Goal: Transaction & Acquisition: Book appointment/travel/reservation

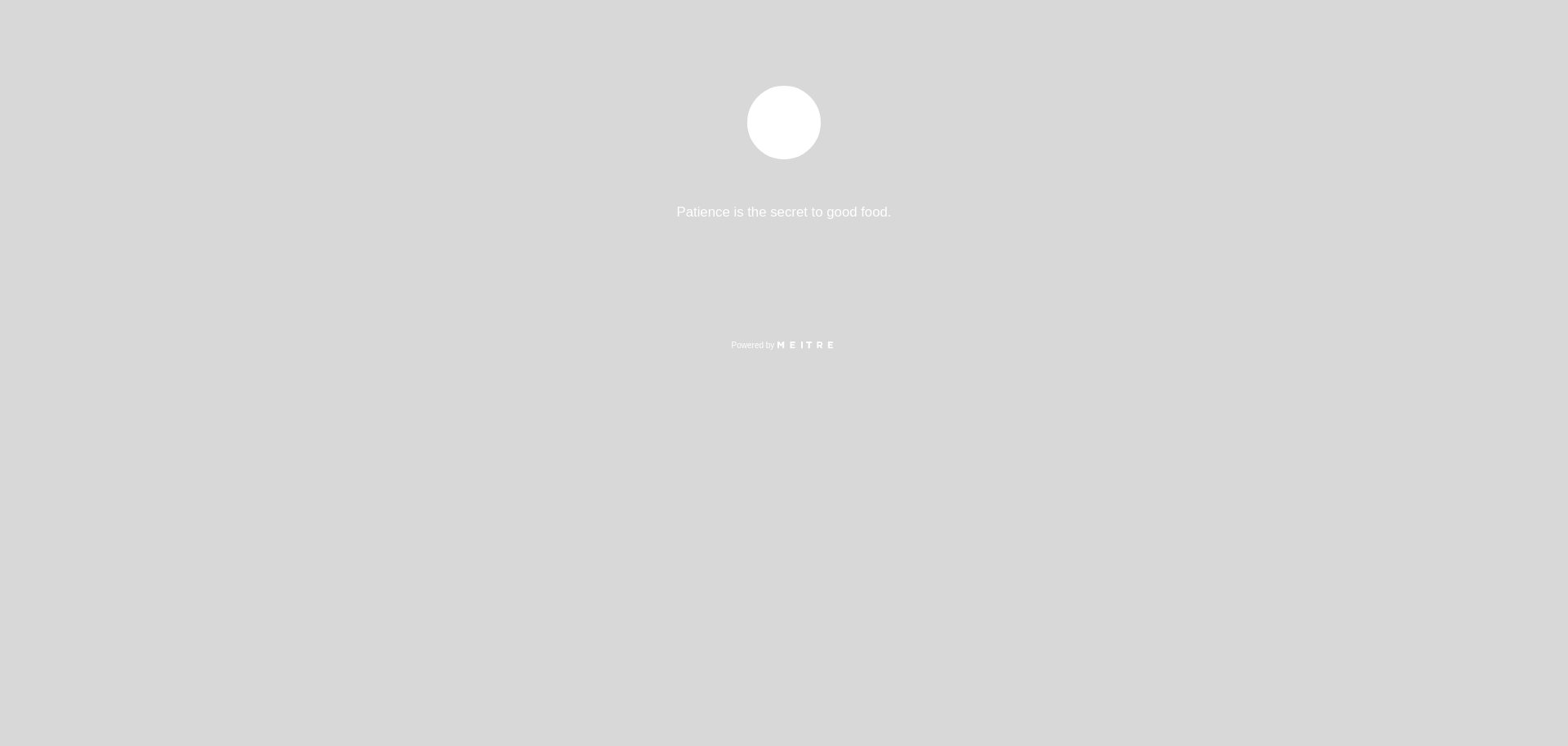
select select "es"
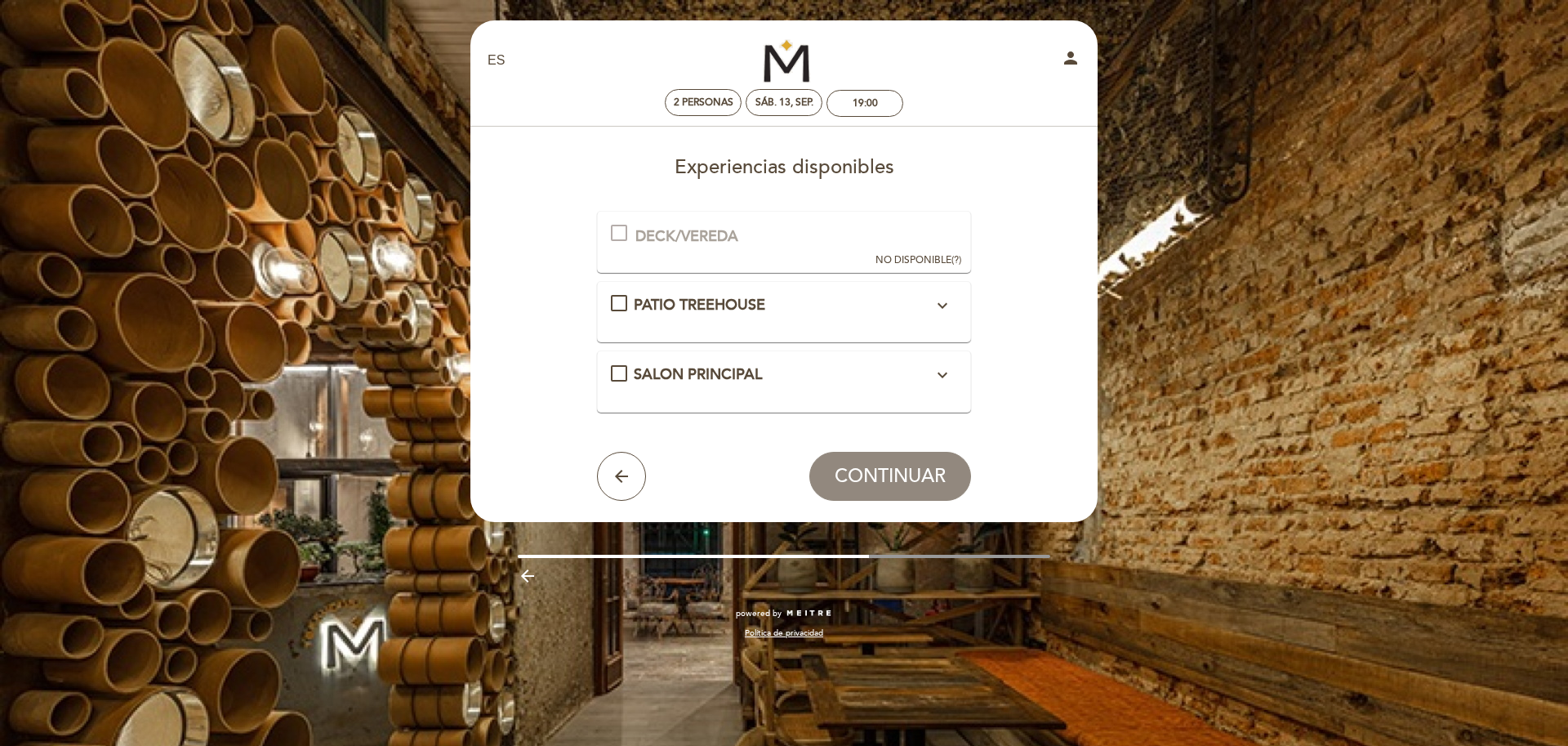
click at [946, 307] on icon "expand_more" at bounding box center [941, 305] width 19 height 19
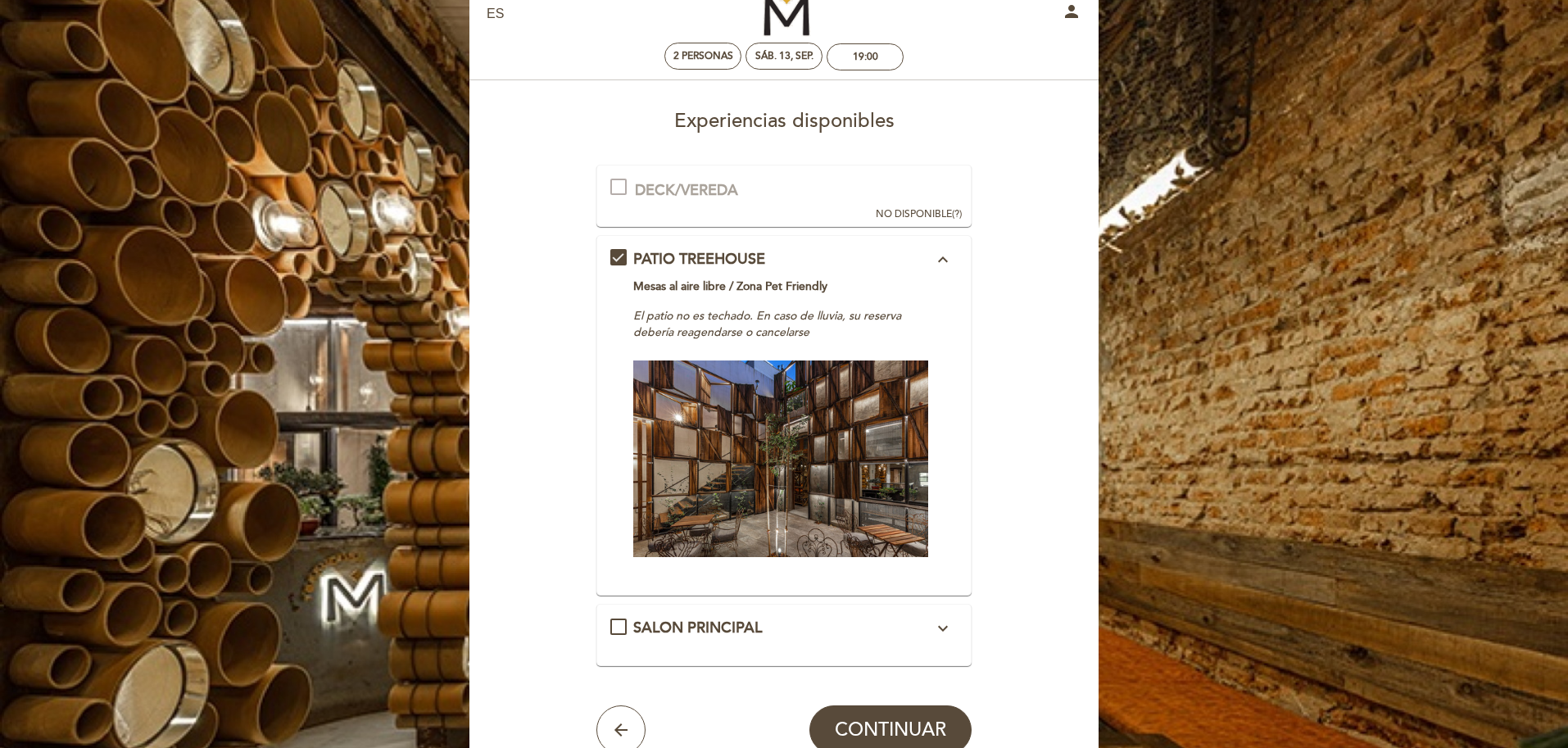
scroll to position [82, 0]
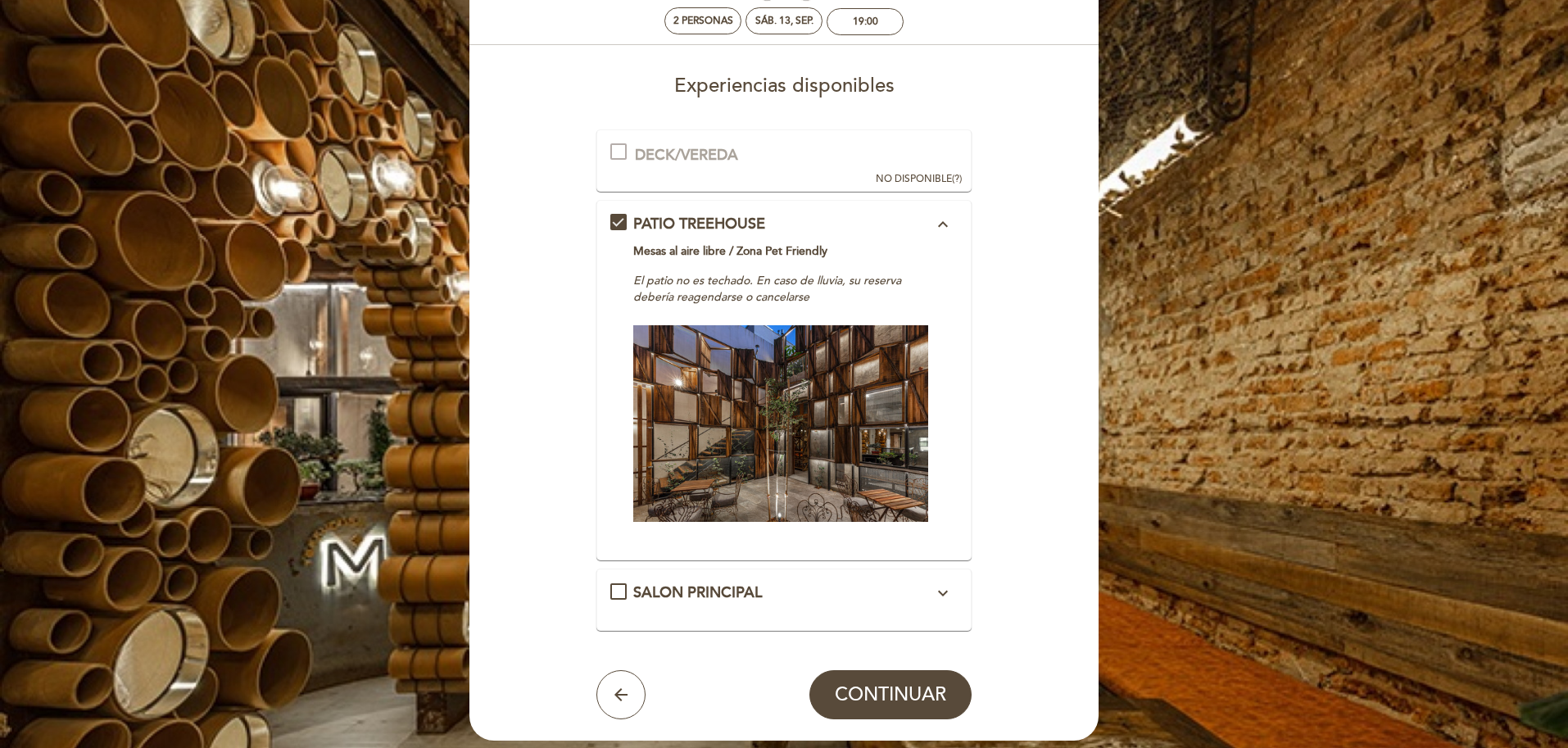
click at [951, 586] on icon "expand_more" at bounding box center [942, 593] width 19 height 19
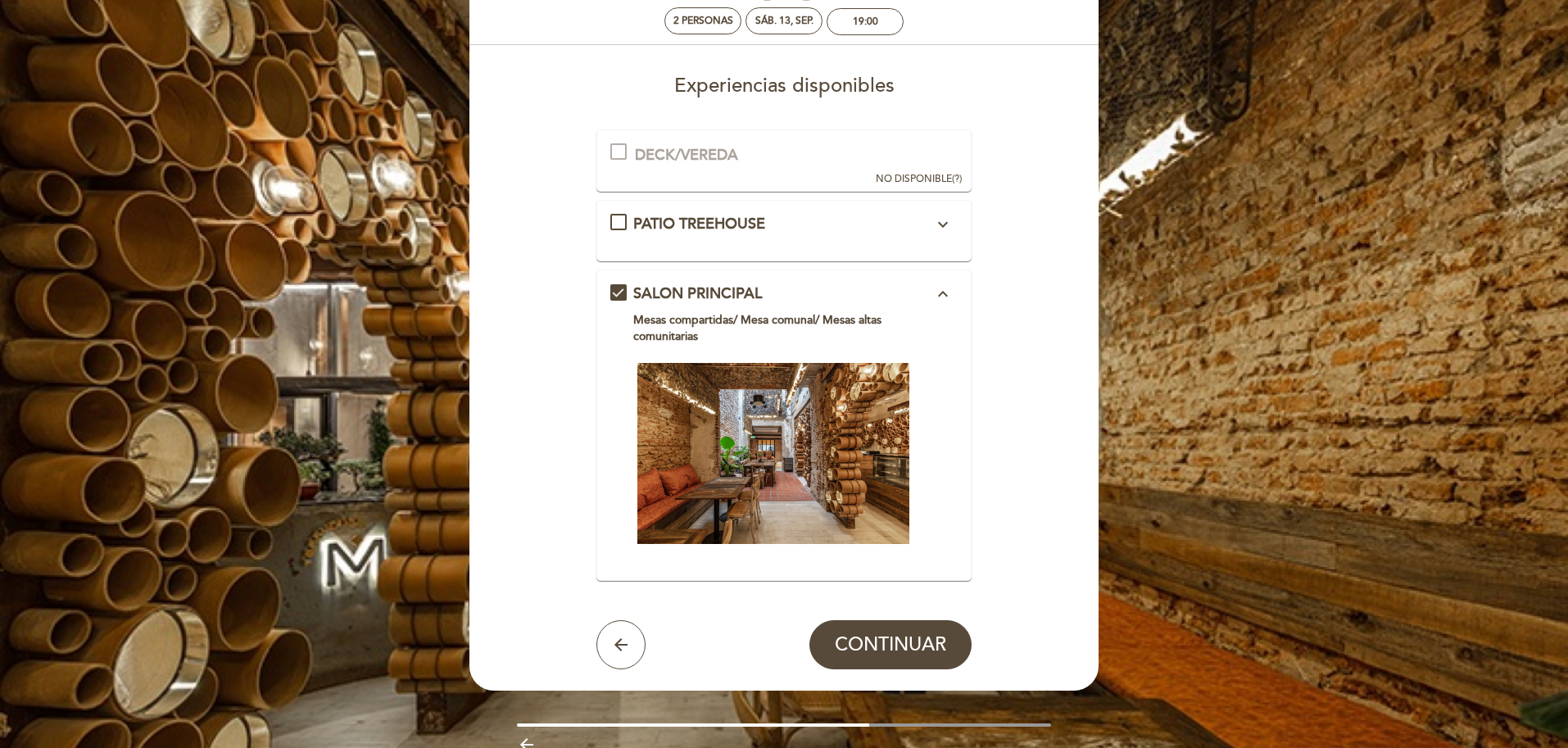
click at [614, 225] on div "PATIO TREEHOUSE expand_more Mesas al aire libre / Zona Pet Friendly El patio no…" at bounding box center [784, 224] width 348 height 21
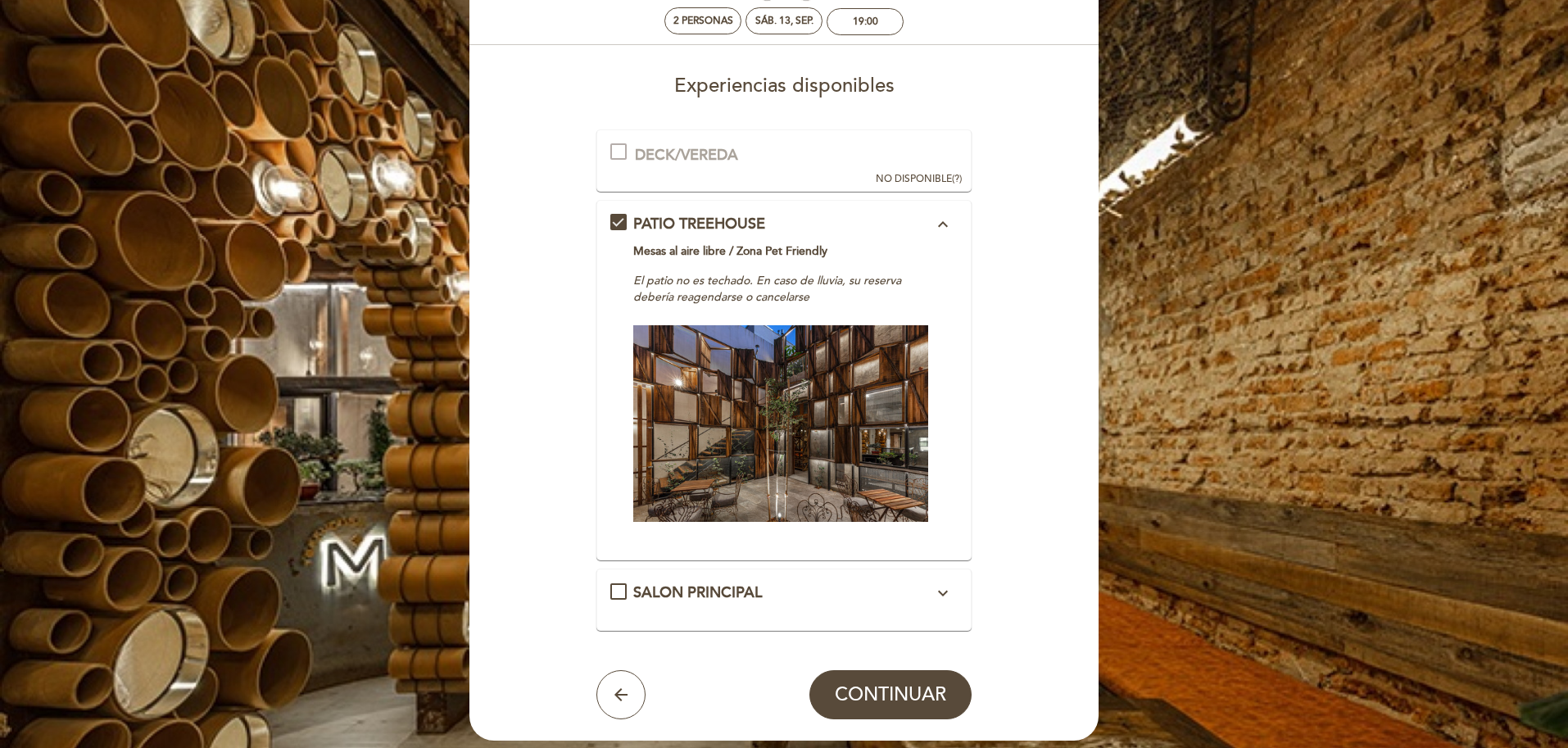
click at [719, 587] on span "SALON PRINCIPAL" at bounding box center [697, 593] width 128 height 18
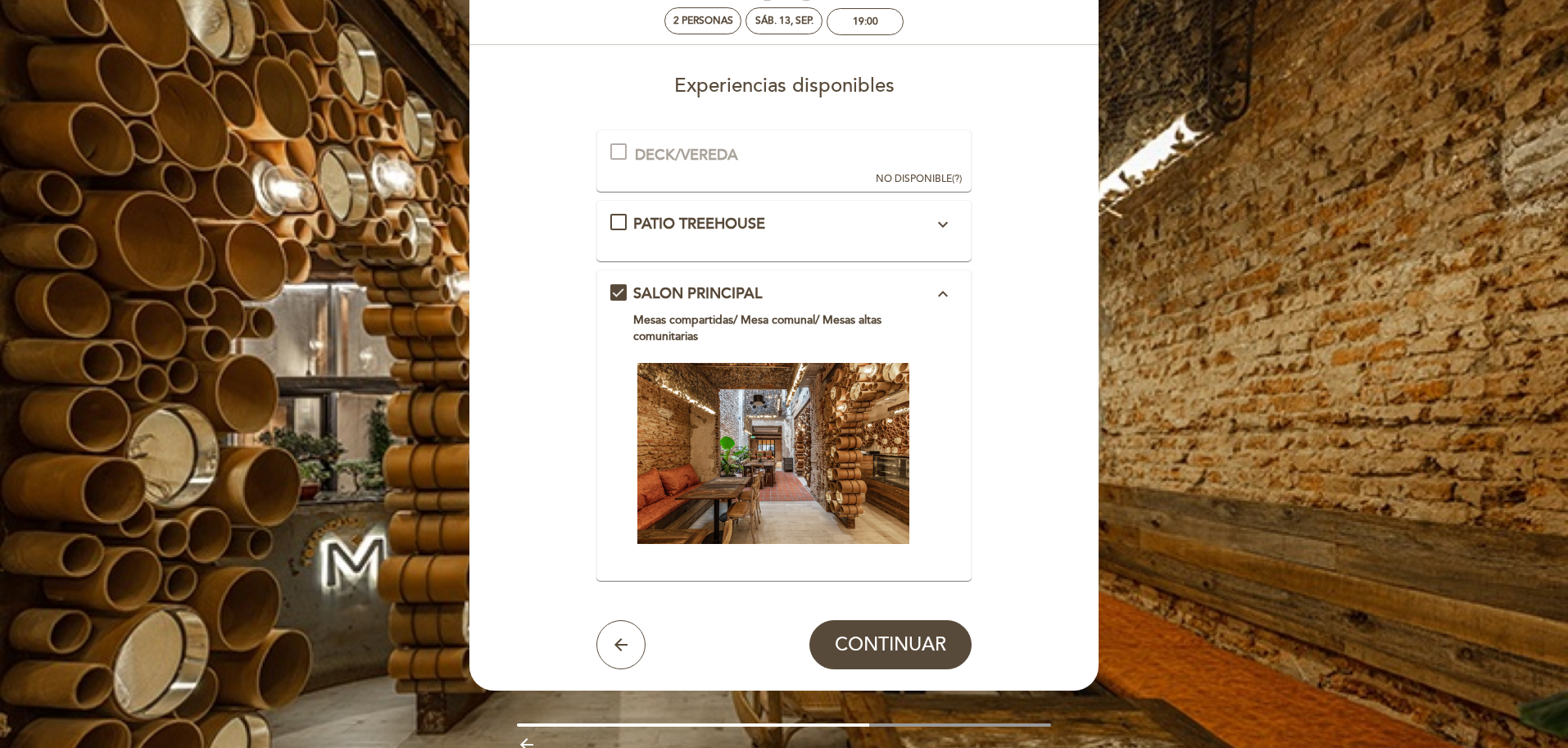
click at [946, 236] on div "PATIO TREEHOUSE expand_more Mesas al aire libre / Zona Pet Friendly El patio no…" at bounding box center [784, 230] width 348 height 34
click at [943, 232] on icon "expand_more" at bounding box center [942, 224] width 19 height 19
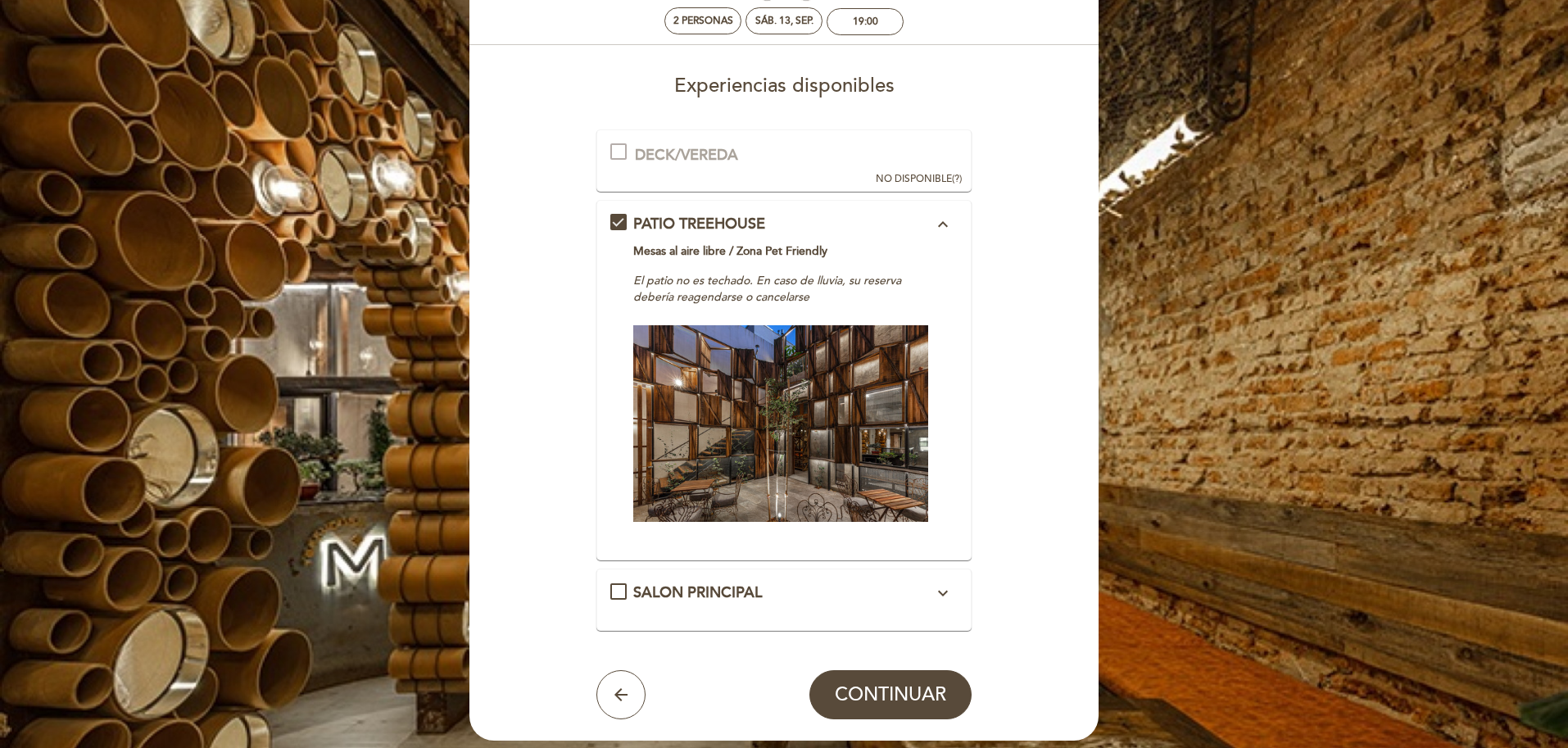
click at [960, 574] on div "SALON PRINCIPAL expand_more Mesas compartidas/ Mesa comunal/ Mesas altas comuni…" at bounding box center [784, 600] width 376 height 62
click at [939, 597] on icon "expand_more" at bounding box center [942, 593] width 19 height 19
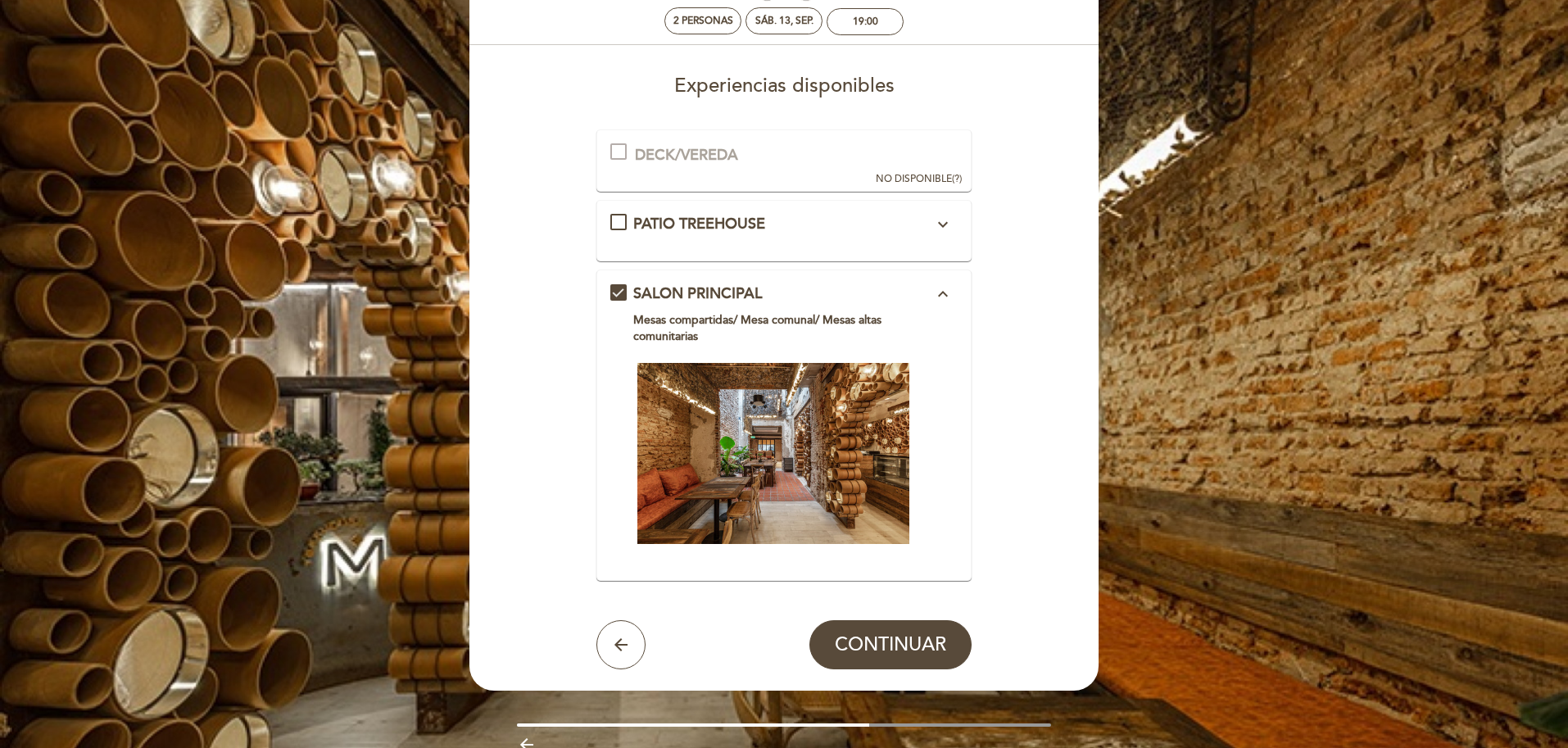
click at [930, 234] on button "expand_more" at bounding box center [942, 224] width 29 height 21
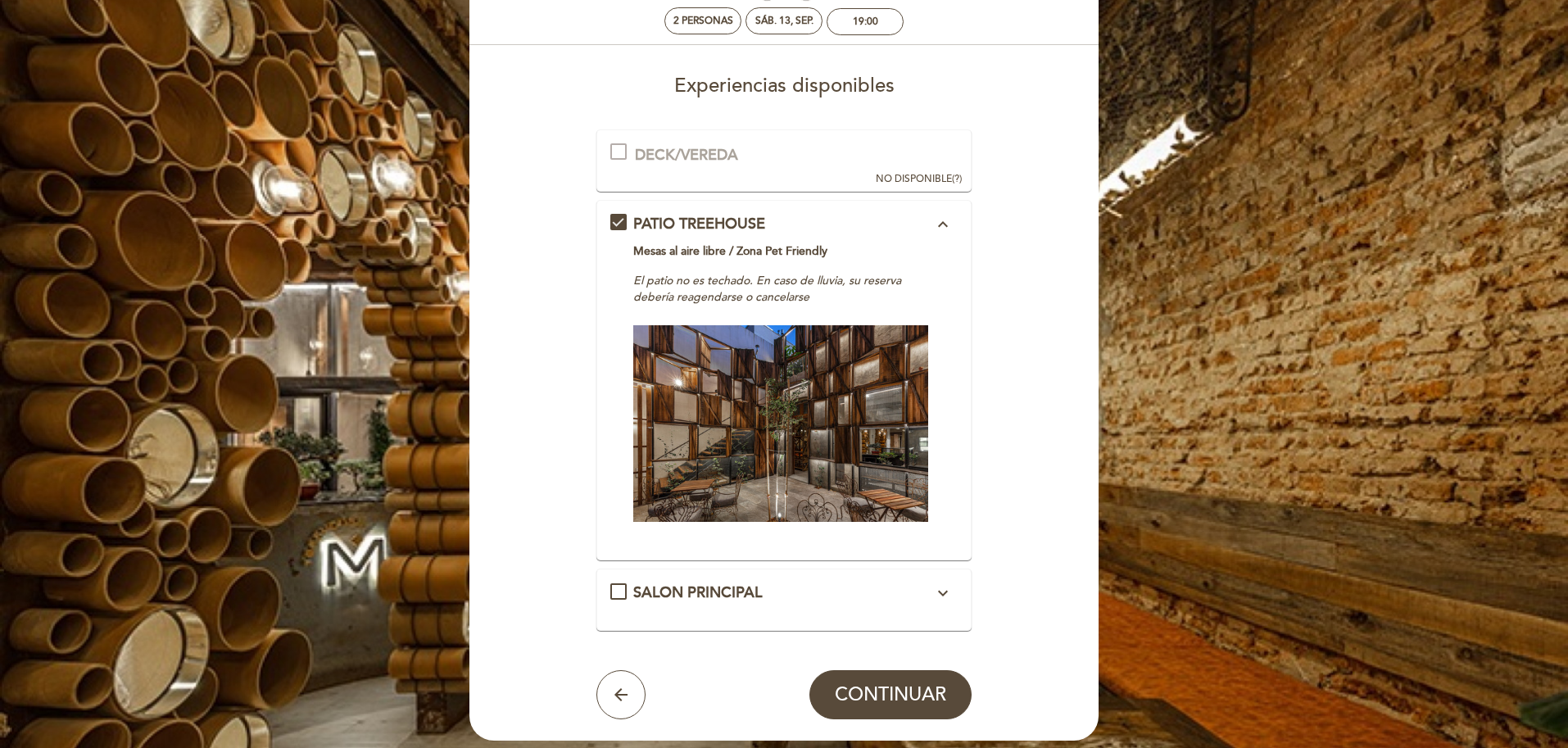
click at [948, 604] on div "SALON PRINCIPAL expand_more Mesas compartidas/ Mesa comunal/ Mesas altas comuni…" at bounding box center [784, 599] width 348 height 34
click at [945, 597] on icon "expand_more" at bounding box center [942, 593] width 19 height 19
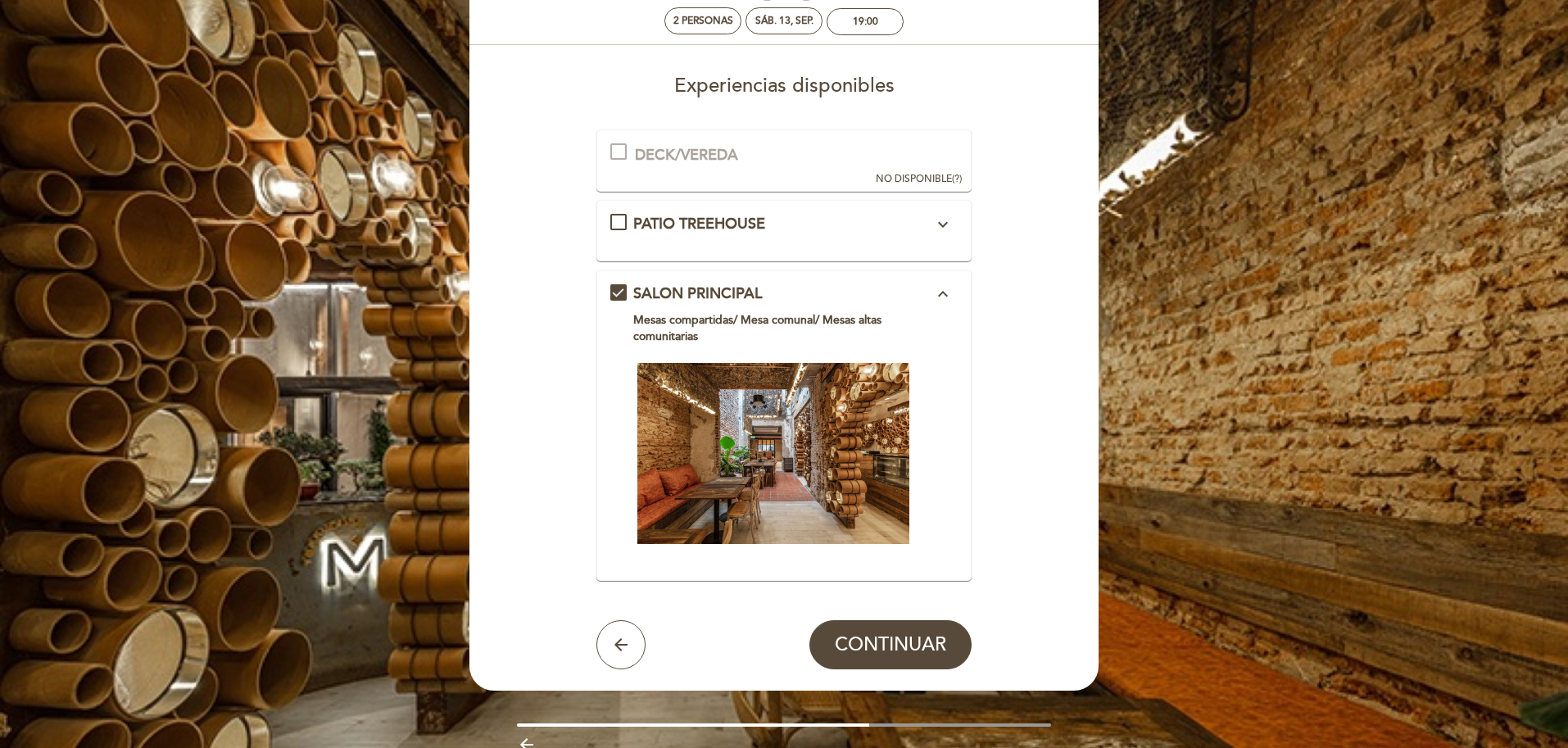
click at [942, 219] on icon "expand_more" at bounding box center [942, 224] width 19 height 19
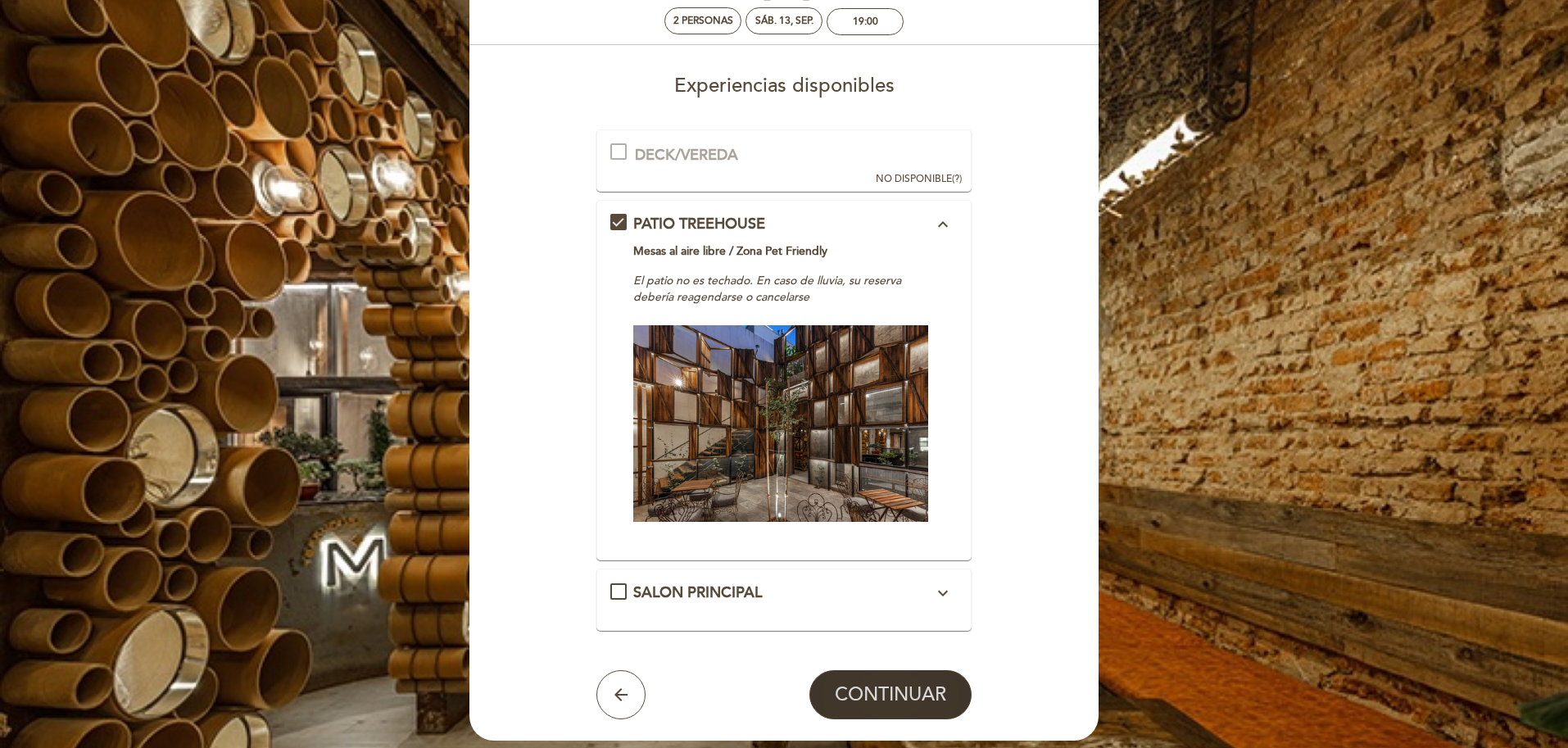
click at [905, 697] on span "CONTINUAR" at bounding box center [890, 695] width 111 height 23
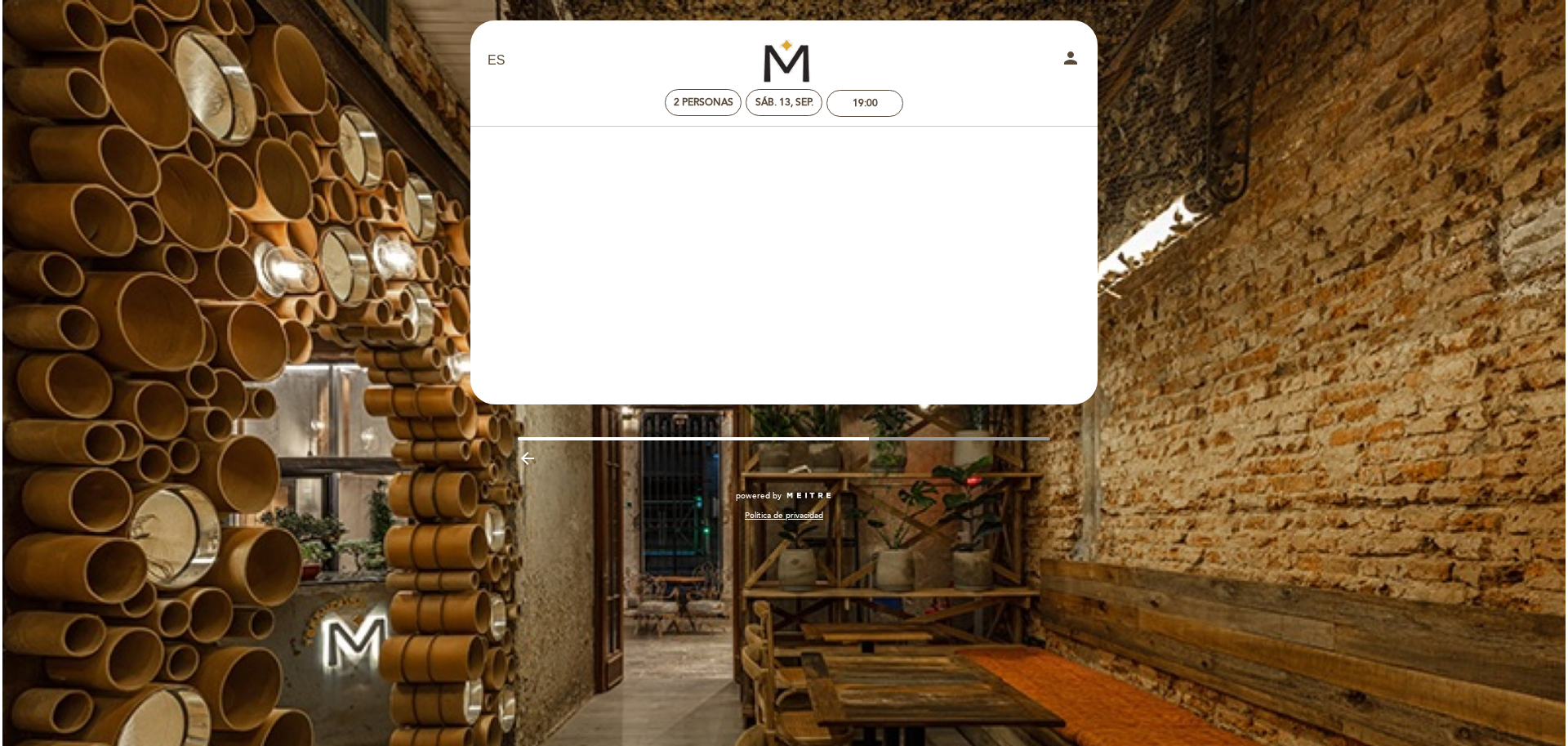
scroll to position [0, 0]
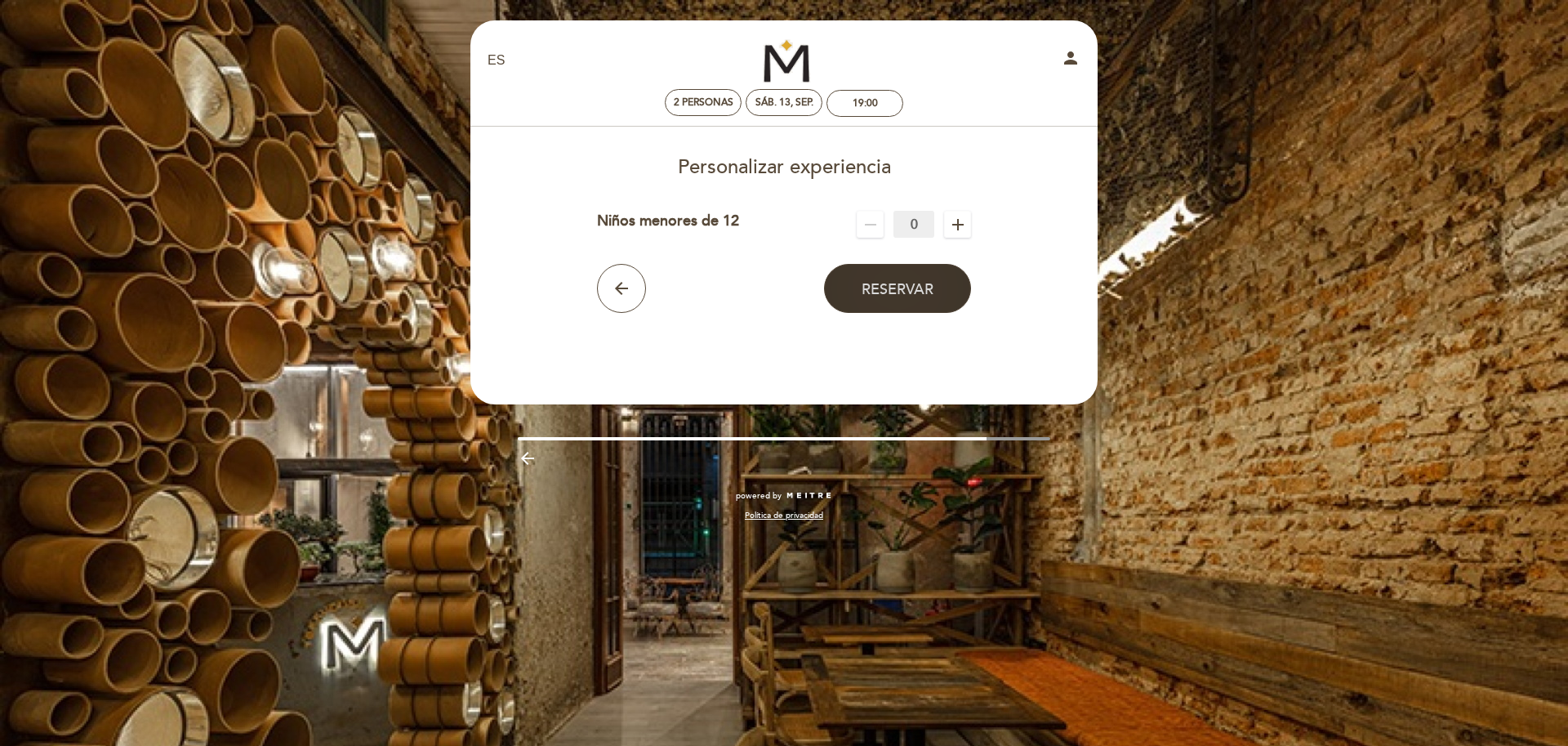
click at [905, 294] on span "Reservar" at bounding box center [897, 289] width 72 height 18
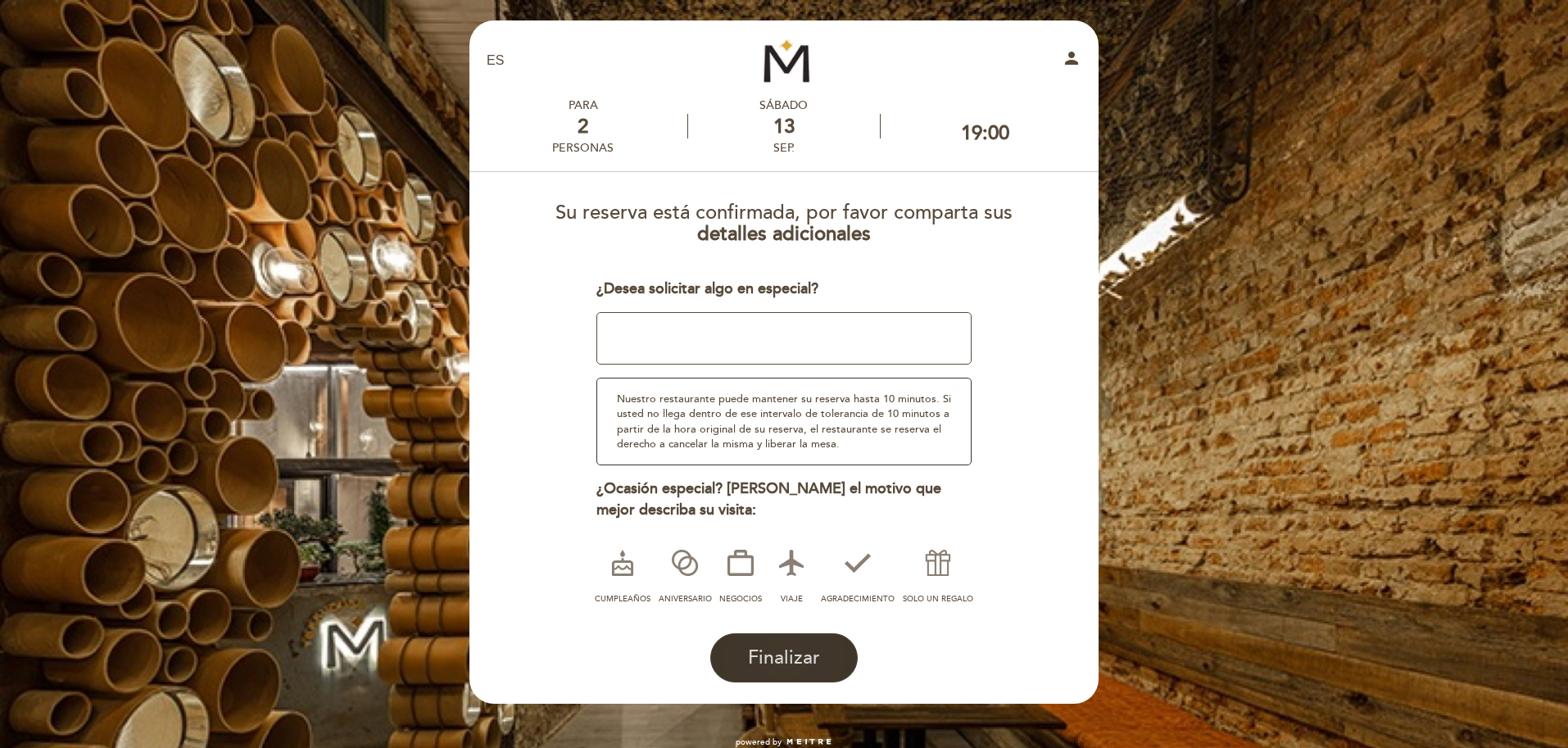
click at [805, 664] on span "Finalizar" at bounding box center [784, 657] width 72 height 23
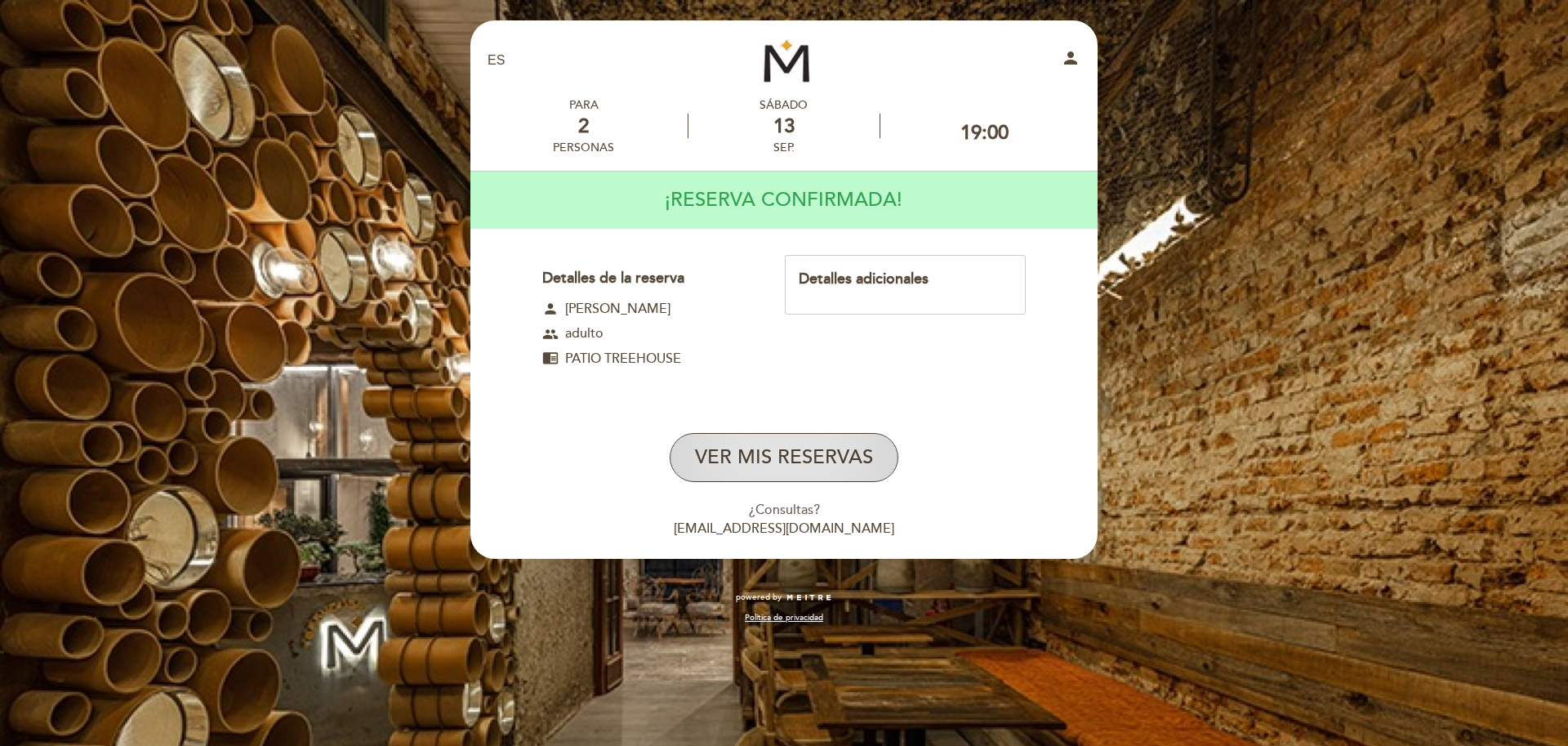
click at [830, 450] on button "VER MIS RESERVAS" at bounding box center [784, 458] width 229 height 49
select select "es"
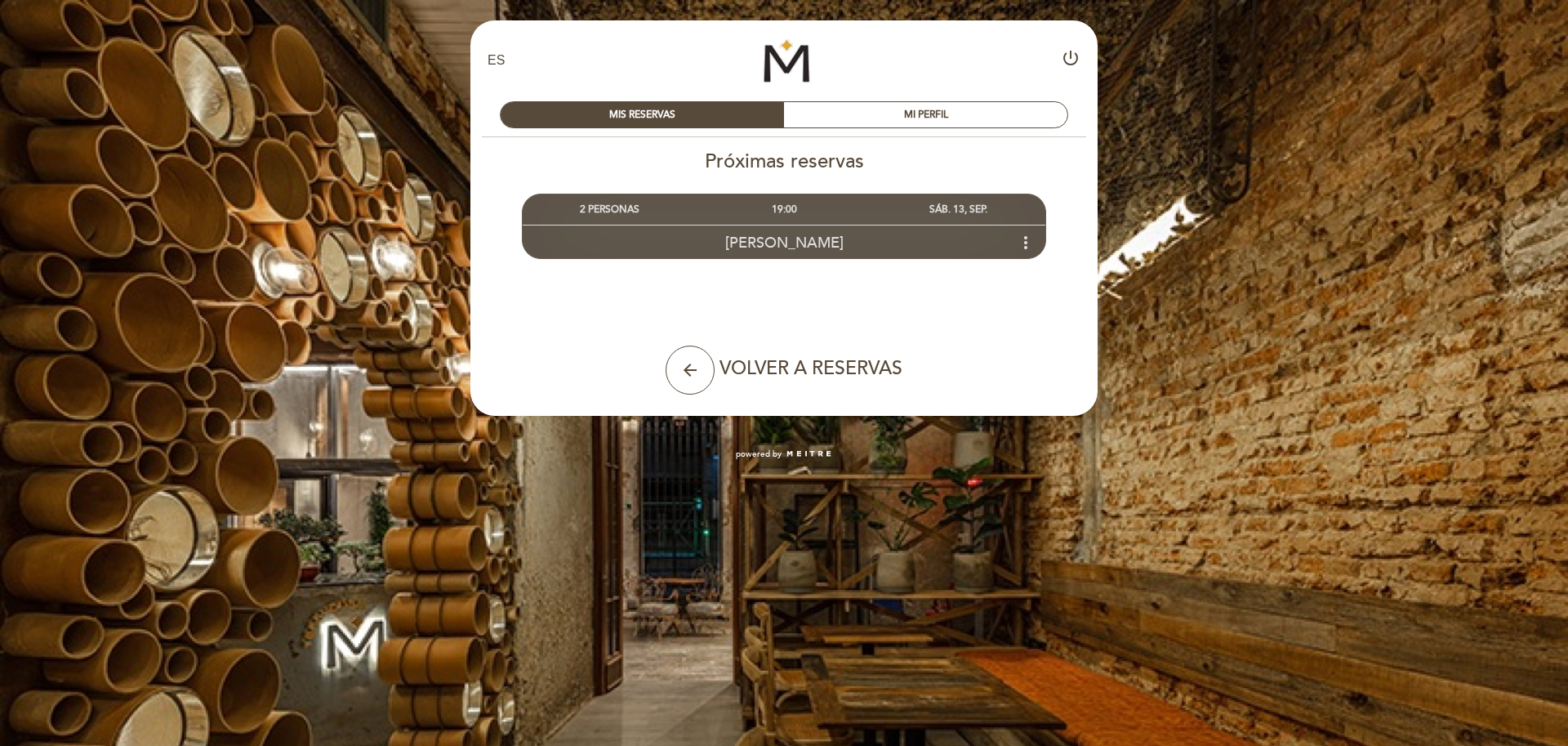
click at [1026, 243] on icon "more_vert" at bounding box center [1026, 242] width 19 height 19
